Goal: Task Accomplishment & Management: Complete application form

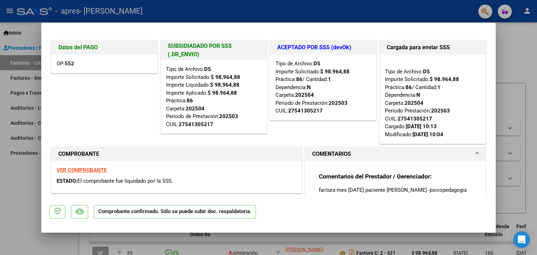
click at [518, 50] on div at bounding box center [268, 127] width 537 height 255
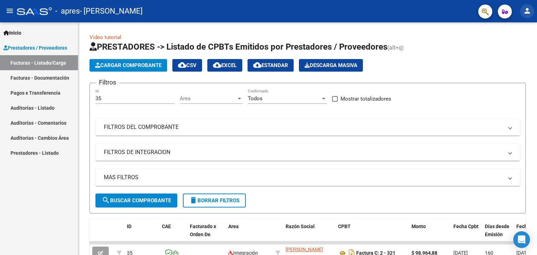
click at [530, 9] on mat-icon "person" at bounding box center [527, 11] width 8 height 8
click at [109, 37] on div at bounding box center [268, 127] width 537 height 255
click at [105, 36] on link "Video tutorial" at bounding box center [106, 37] width 32 height 6
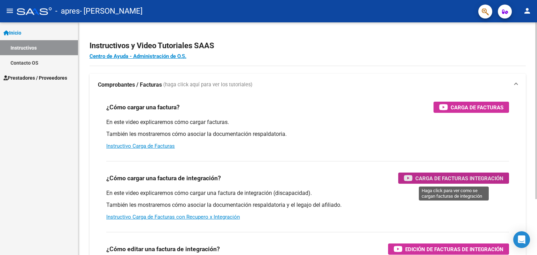
click at [444, 178] on span "Carga de Facturas Integración" at bounding box center [460, 178] width 88 height 9
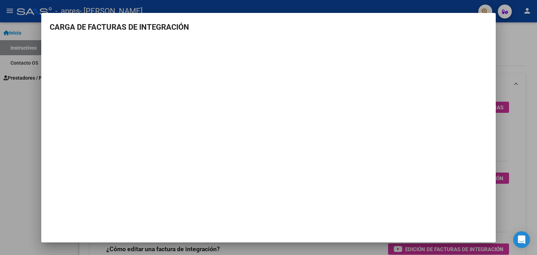
click at [506, 59] on div at bounding box center [268, 127] width 537 height 255
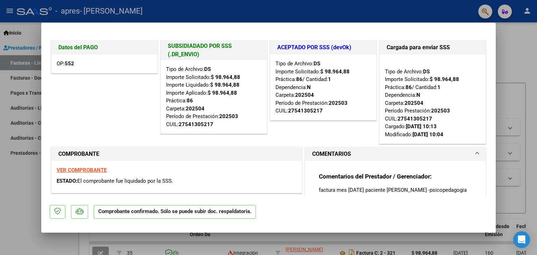
click at [529, 46] on div at bounding box center [268, 127] width 537 height 255
type input "$ 0,00"
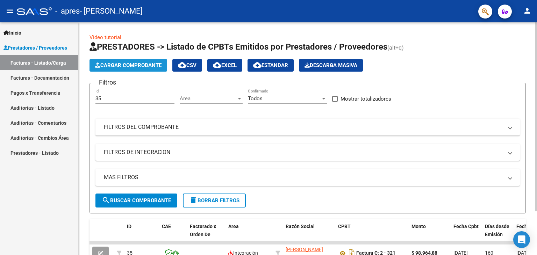
click at [129, 63] on span "Cargar Comprobante" at bounding box center [128, 65] width 66 height 6
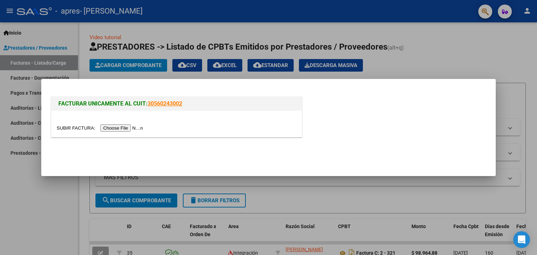
click at [119, 127] on input "file" at bounding box center [101, 128] width 89 height 7
click at [134, 129] on input "file" at bounding box center [101, 128] width 89 height 7
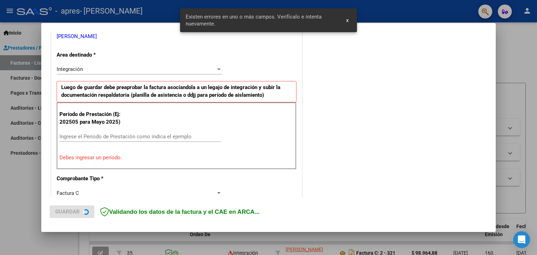
scroll to position [147, 0]
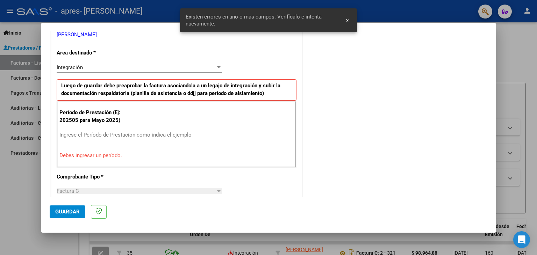
click at [167, 132] on input "Ingrese el Período de Prestación como indica el ejemplo" at bounding box center [140, 135] width 162 height 6
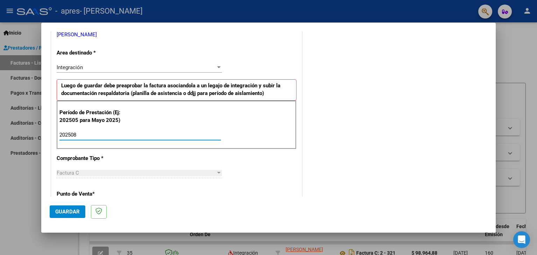
click at [167, 132] on input "202508" at bounding box center [140, 135] width 162 height 6
type input "202507"
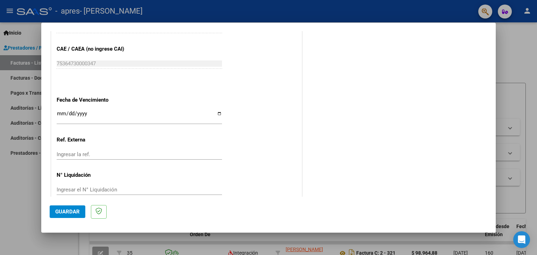
scroll to position [449, 0]
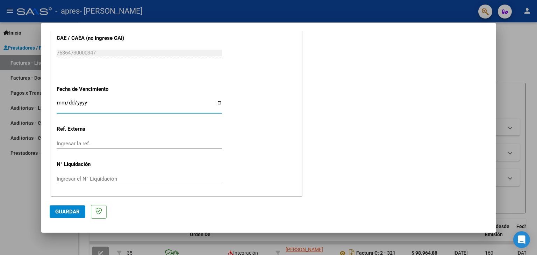
click at [57, 101] on input "Ingresar la fecha" at bounding box center [140, 105] width 166 height 11
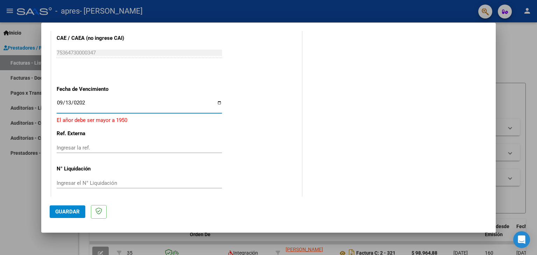
type input "[DATE]"
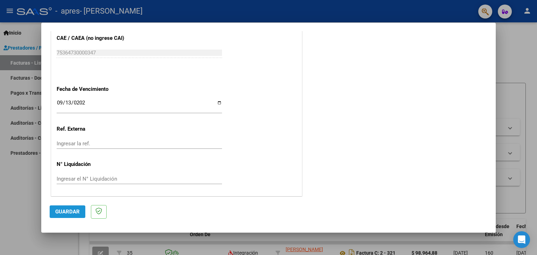
click at [63, 216] on button "Guardar" at bounding box center [68, 212] width 36 height 13
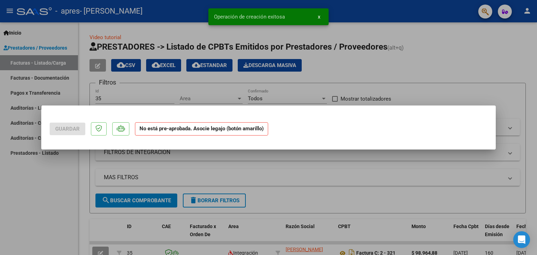
scroll to position [0, 0]
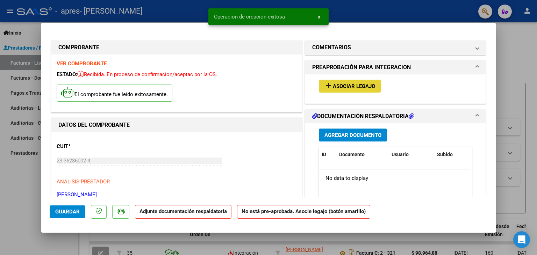
click at [359, 83] on span "Asociar Legajo" at bounding box center [354, 86] width 42 height 6
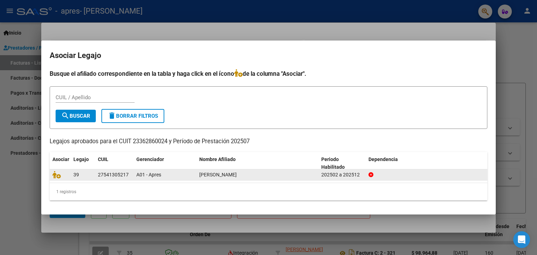
click at [84, 176] on div "39" at bounding box center [82, 175] width 19 height 8
click at [55, 175] on icon at bounding box center [56, 175] width 8 height 8
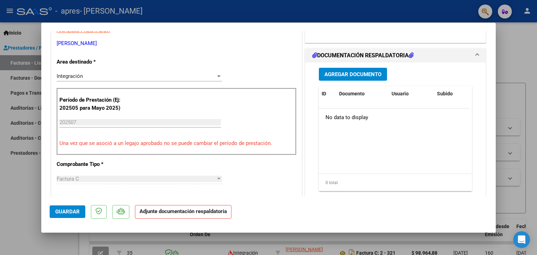
scroll to position [154, 0]
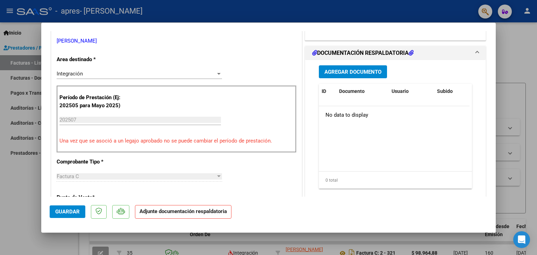
click at [351, 72] on span "Agregar Documento" at bounding box center [353, 72] width 57 height 6
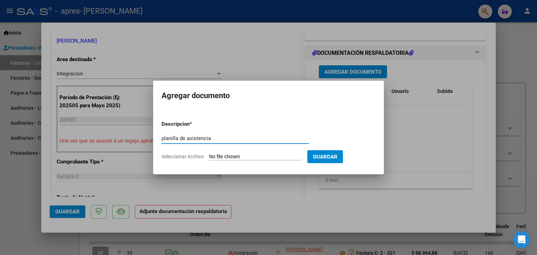
type input "planilla de asistencia"
click at [233, 160] on input "Seleccionar Archivo" at bounding box center [255, 157] width 93 height 7
type input "C:\fakepath\CamScanner [DATE] 10.16.pdf"
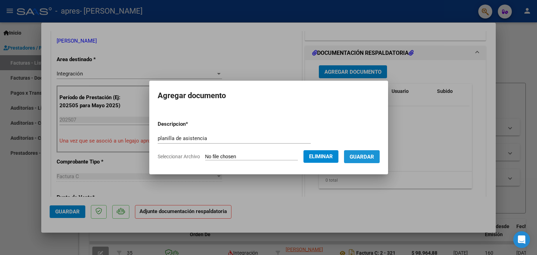
click at [372, 154] on span "Guardar" at bounding box center [362, 157] width 24 height 6
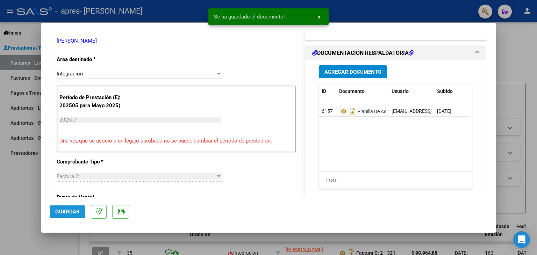
click at [70, 213] on span "Guardar" at bounding box center [67, 212] width 24 height 6
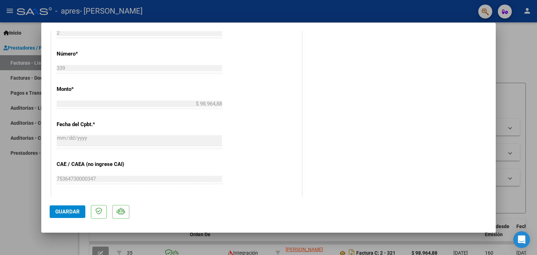
scroll to position [459, 0]
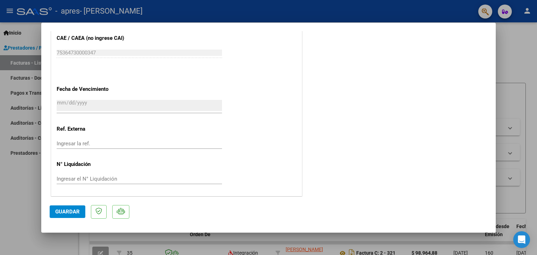
click at [534, 72] on div at bounding box center [268, 127] width 537 height 255
type input "$ 0,00"
